Goal: Information Seeking & Learning: Learn about a topic

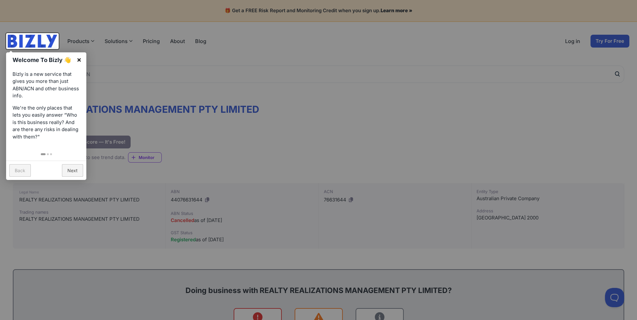
click at [81, 57] on link "×" at bounding box center [79, 59] width 14 height 14
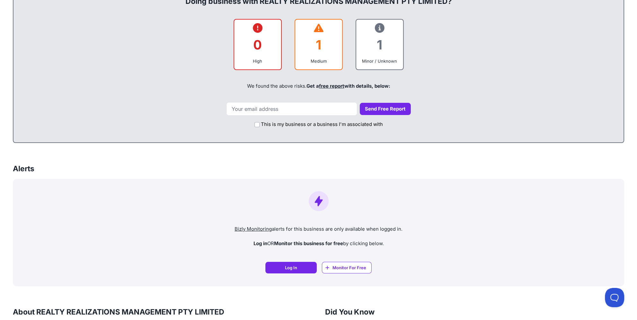
scroll to position [32, 0]
